Goal: Find specific page/section: Find specific page/section

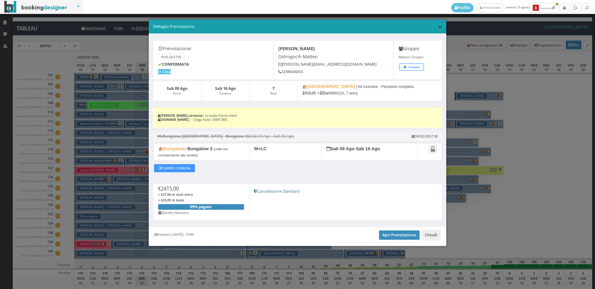
scroll to position [943, 0]
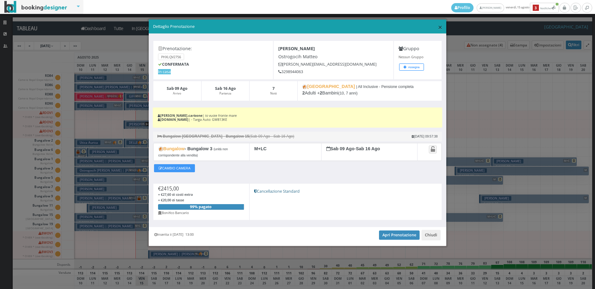
click at [439, 26] on span "×" at bounding box center [440, 27] width 4 height 11
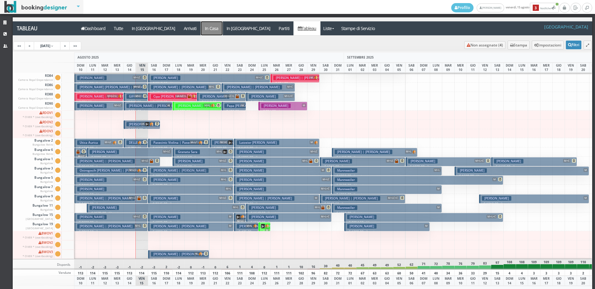
click at [201, 29] on a=pms-instay-reservations"] "In Casa" at bounding box center [212, 28] width 22 height 14
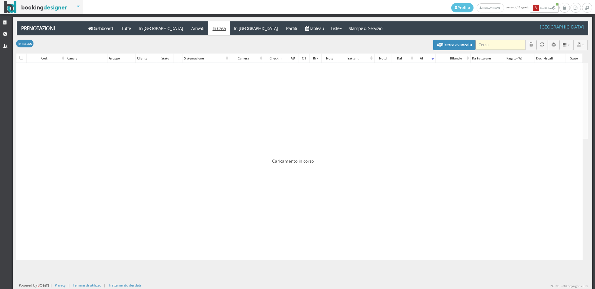
click at [479, 45] on input "search" at bounding box center [501, 45] width 50 height 10
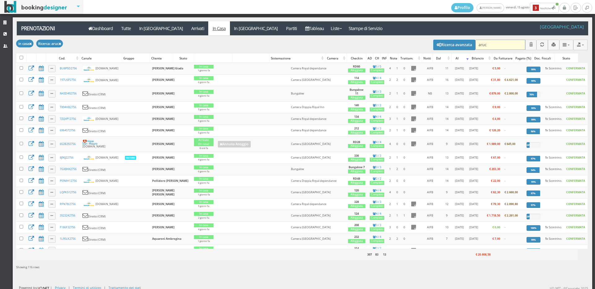
type input "aruci"
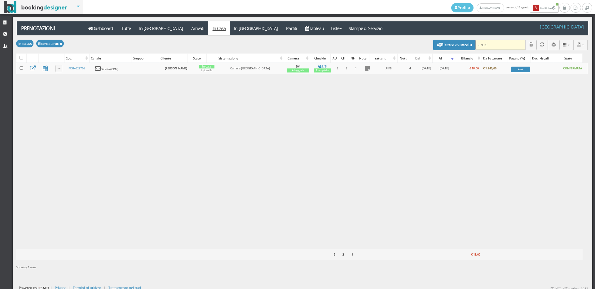
click at [491, 46] on input "aruci" at bounding box center [501, 45] width 50 height 10
